Goal: Task Accomplishment & Management: Manage account settings

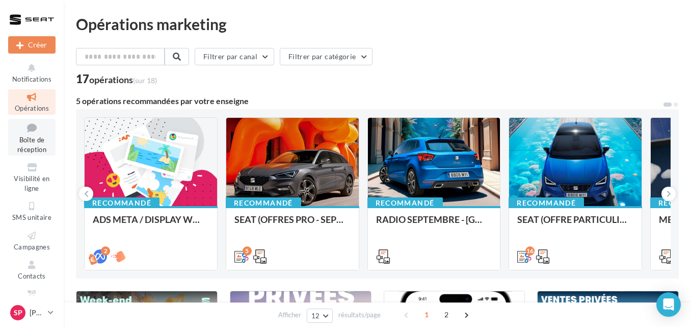
click at [32, 136] on span "Boîte de réception" at bounding box center [31, 145] width 29 height 18
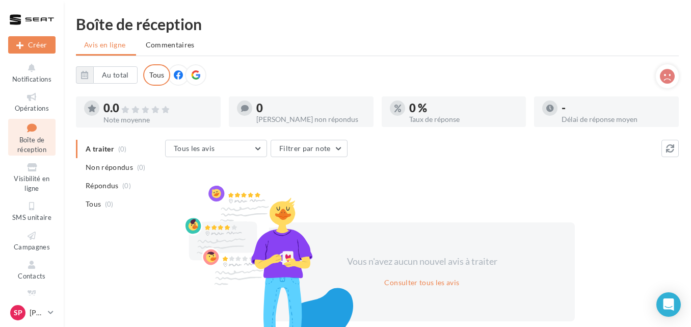
click at [63, 311] on div "Sp [PERSON_NAME] SEAT-[GEOGRAPHIC_DATA]" at bounding box center [32, 315] width 64 height 24
click at [47, 310] on link "Sp [PERSON_NAME] SEAT-[GEOGRAPHIC_DATA]" at bounding box center [31, 312] width 47 height 19
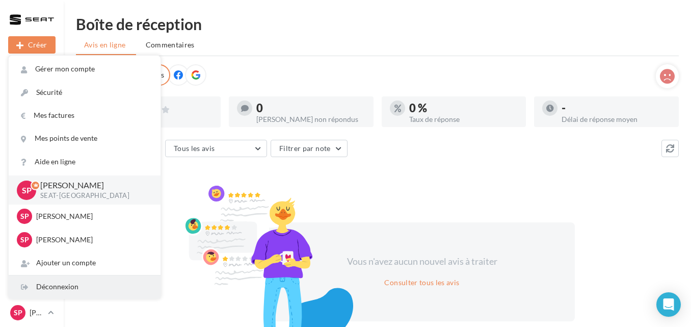
click at [46, 292] on div "Déconnexion" at bounding box center [85, 286] width 152 height 23
